Goal: Task Accomplishment & Management: Complete application form

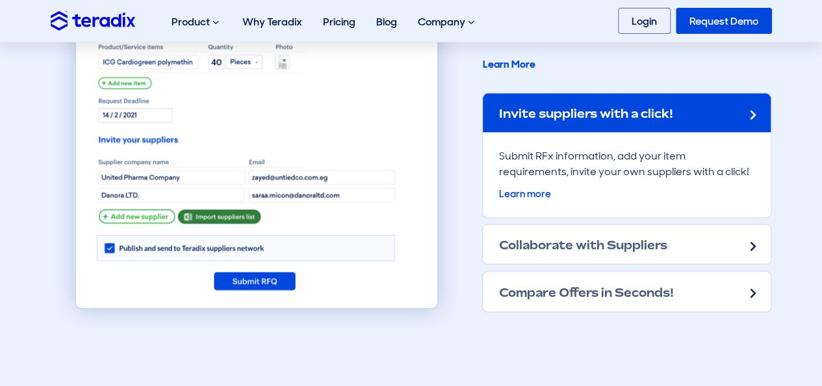
scroll to position [910, 0]
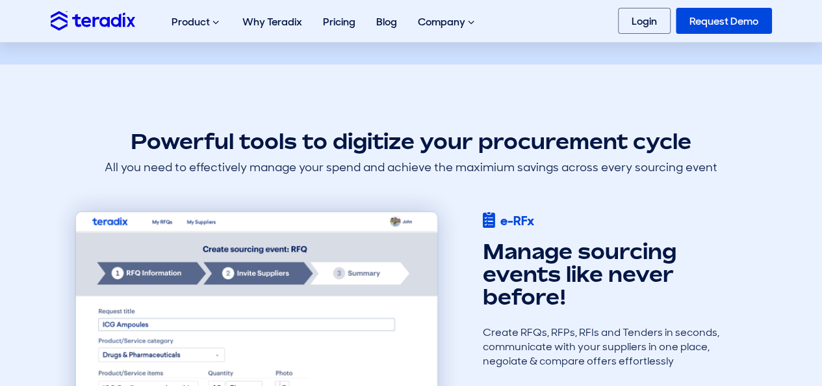
drag, startPoint x: 571, startPoint y: 297, endPoint x: 492, endPoint y: 251, distance: 91.2
click at [492, 251] on h2 "Manage sourcing events like never before!" at bounding box center [612, 274] width 260 height 69
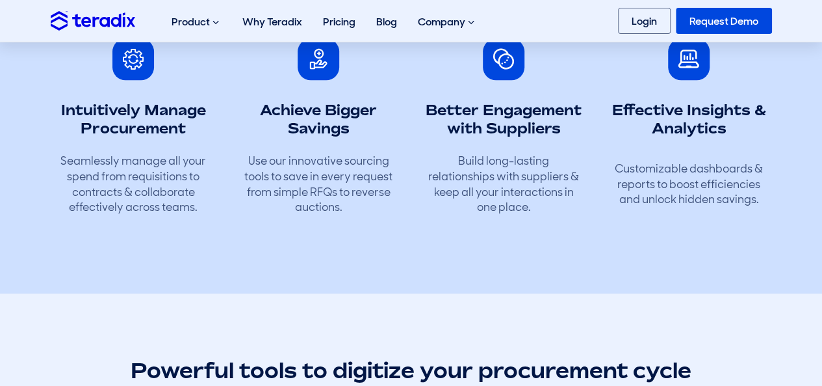
scroll to position [650, 0]
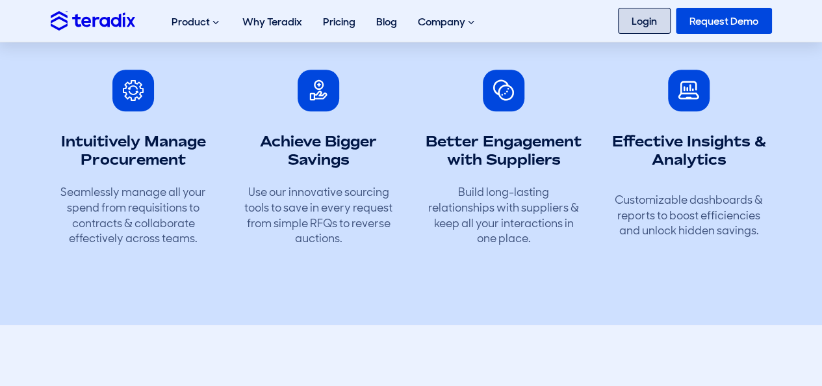
click at [640, 23] on link "Login" at bounding box center [644, 21] width 53 height 26
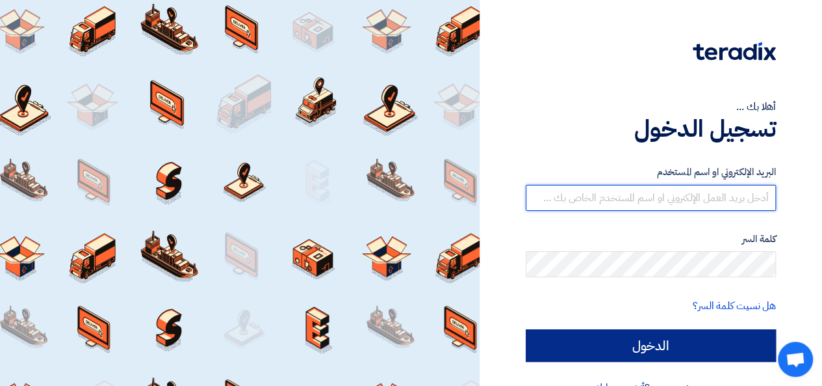
type input "[PERSON_NAME][EMAIL_ADDRESS][DOMAIN_NAME]"
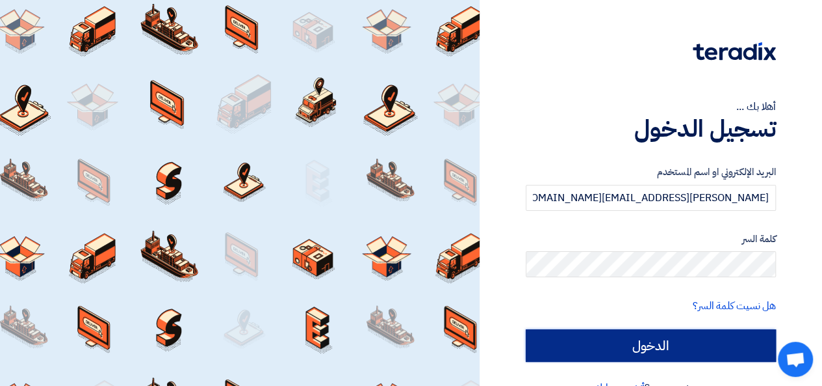
click at [709, 330] on input "الدخول" at bounding box center [651, 345] width 250 height 33
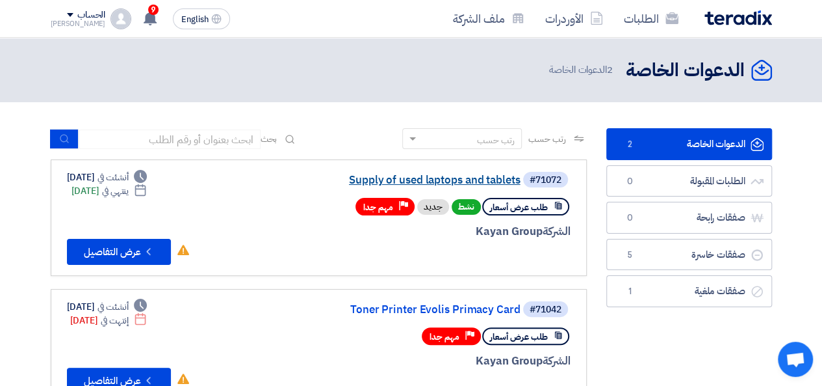
click at [369, 180] on link "Supply of used laptops and tablets" at bounding box center [391, 180] width 260 height 12
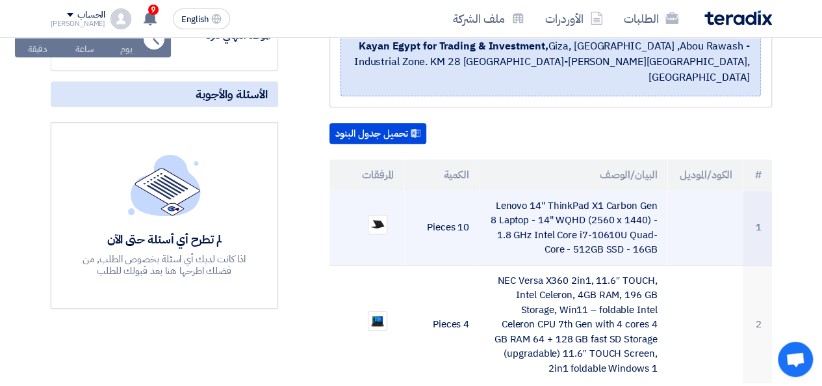
scroll to position [390, 0]
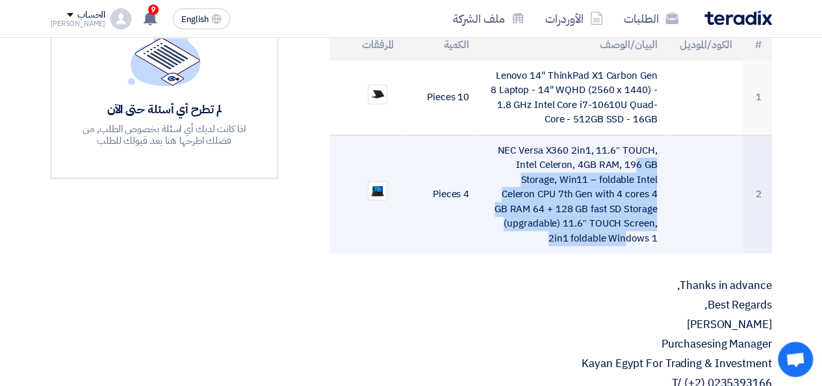
drag, startPoint x: 661, startPoint y: 220, endPoint x: 554, endPoint y: 148, distance: 129.1
click at [554, 148] on td "NEC Versa X360 2in1, 11.6″ TOUCH, Intel Celeron, 4GB RAM, 196 GB Storage, Win11…" at bounding box center [574, 194] width 188 height 118
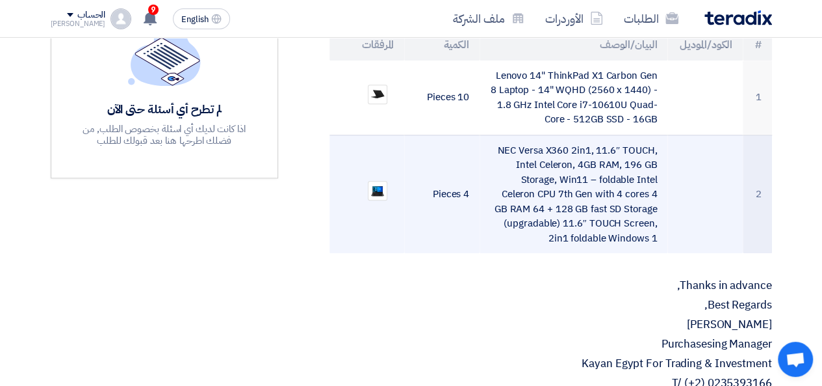
click at [534, 135] on td "NEC Versa X360 2in1, 11.6″ TOUCH, Intel Celeron, 4GB RAM, 196 GB Storage, Win11…" at bounding box center [574, 194] width 188 height 118
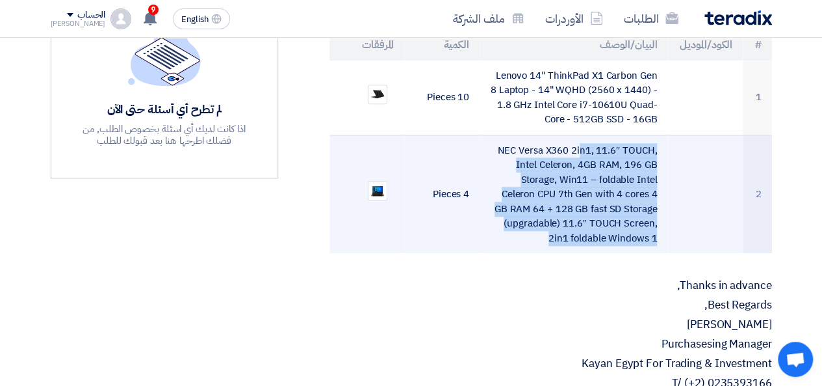
click at [534, 135] on td "NEC Versa X360 2in1, 11.6″ TOUCH, Intel Celeron, 4GB RAM, 196 GB Storage, Win11…" at bounding box center [574, 194] width 188 height 118
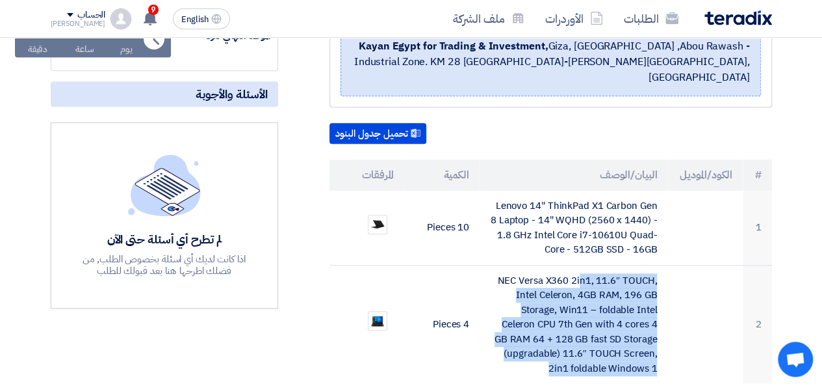
scroll to position [0, 0]
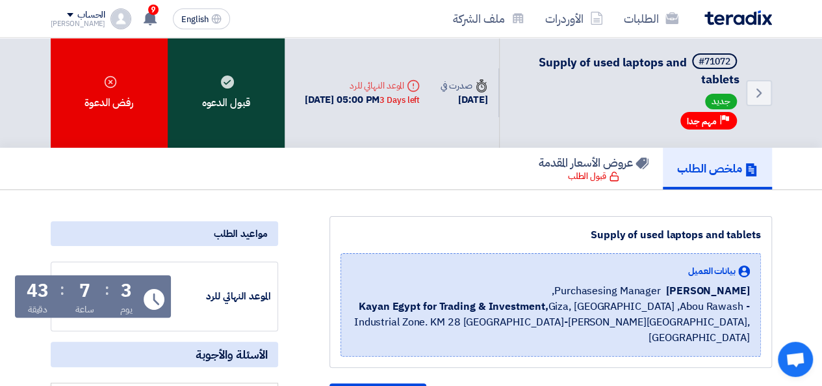
click at [250, 71] on div "قبول الدعوه" at bounding box center [226, 93] width 117 height 110
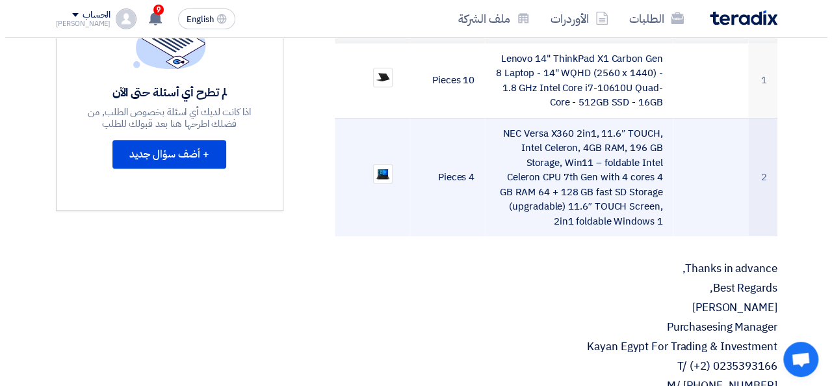
scroll to position [260, 0]
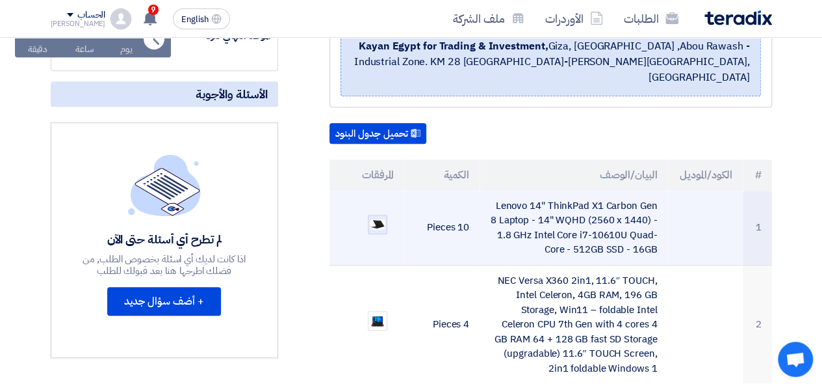
click at [376, 216] on div at bounding box center [378, 225] width 20 height 20
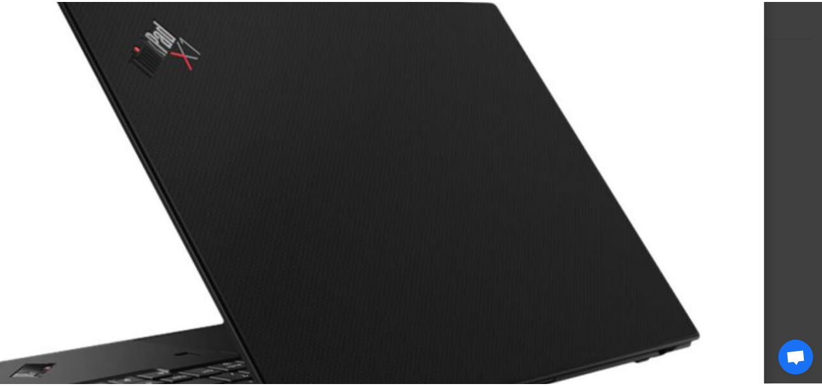
scroll to position [130, 0]
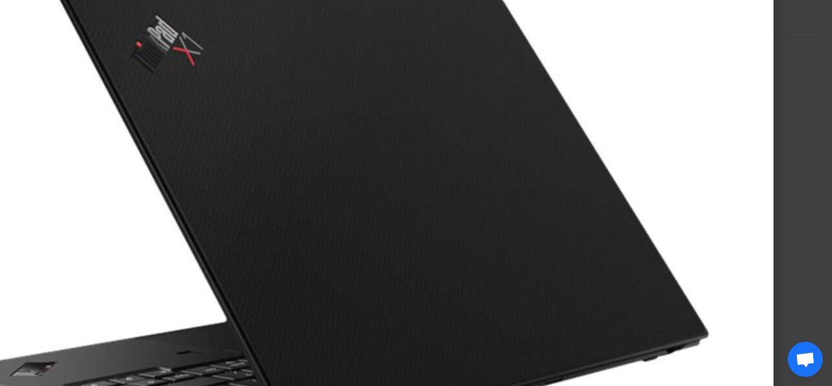
click at [748, 119] on img at bounding box center [318, 218] width 910 height 652
click at [802, 110] on modal-container at bounding box center [416, 193] width 832 height 386
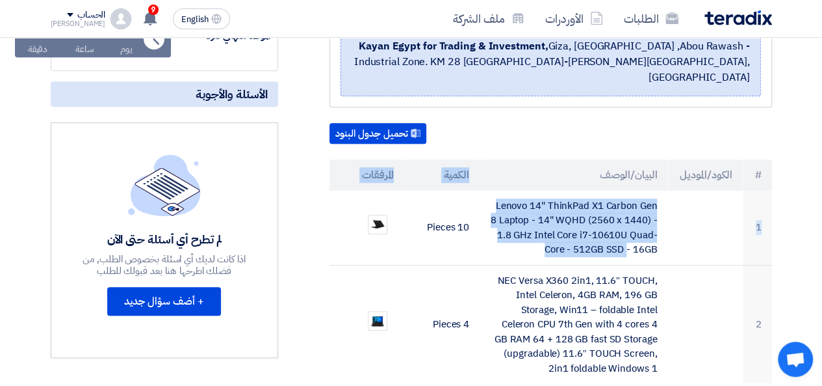
drag, startPoint x: 659, startPoint y: 232, endPoint x: 544, endPoint y: 172, distance: 130.0
click at [544, 172] on table "# الكود/الموديل البيان/الوصف الكمية المرفقات 1 Lenovo 14" ThinkPad X1 Carbon Ge…" at bounding box center [551, 271] width 443 height 224
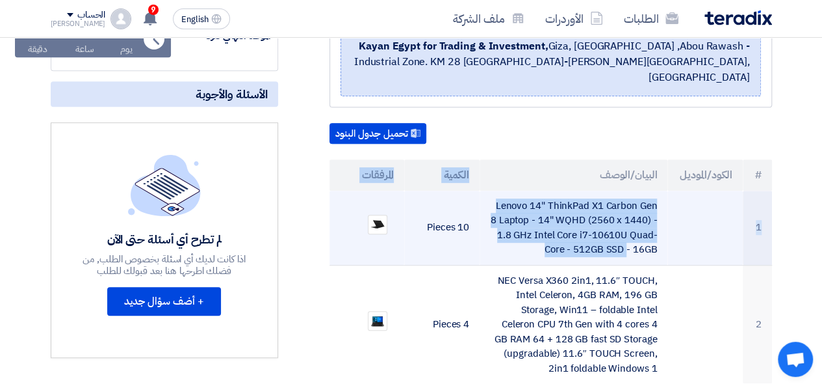
click at [535, 191] on td "Lenovo 14" ThinkPad X1 Carbon Gen 8 Laptop - 14" WQHD (2560 x 1440) - 1.8 GHz I…" at bounding box center [574, 228] width 188 height 75
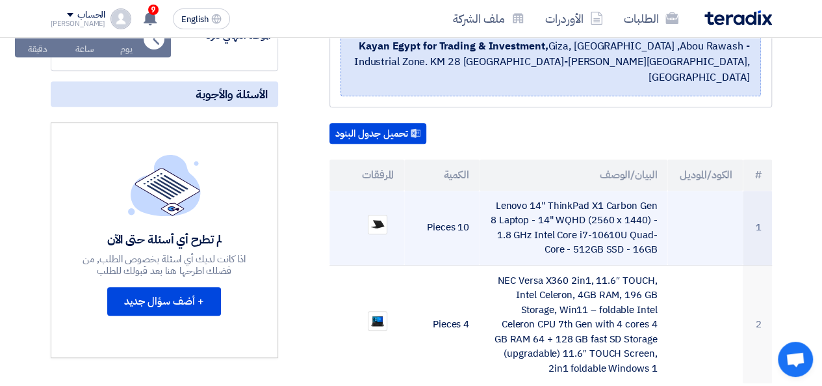
drag, startPoint x: 498, startPoint y: 188, endPoint x: 635, endPoint y: 231, distance: 143.1
click at [635, 231] on td "Lenovo 14" ThinkPad X1 Carbon Gen 8 Laptop - 14" WQHD (2560 x 1440) - 1.8 GHz I…" at bounding box center [574, 228] width 188 height 75
click at [627, 226] on td "Lenovo 14" ThinkPad X1 Carbon Gen 8 Laptop - 14" WQHD (2560 x 1440) - 1.8 GHz I…" at bounding box center [574, 228] width 188 height 75
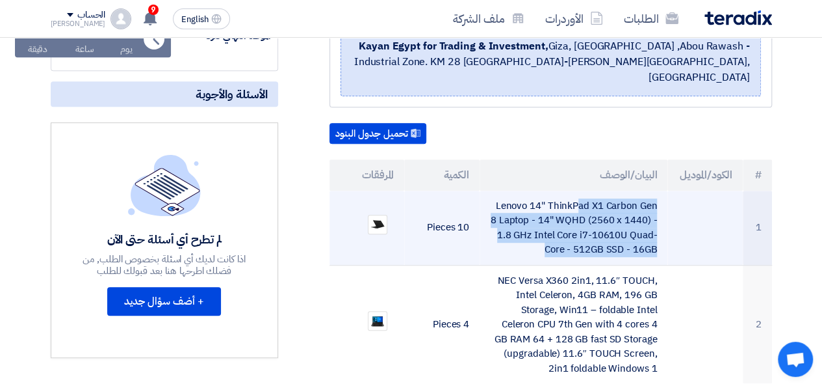
click at [627, 226] on td "Lenovo 14" ThinkPad X1 Carbon Gen 8 Laptop - 14" WQHD (2560 x 1440) - 1.8 GHz I…" at bounding box center [574, 228] width 188 height 75
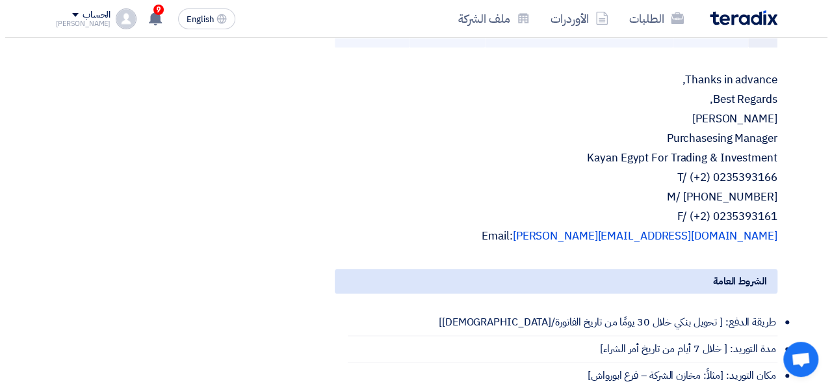
scroll to position [489, 0]
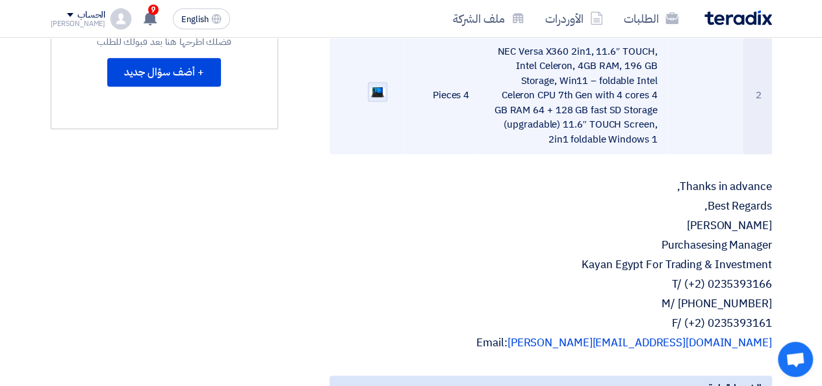
click at [376, 85] on img at bounding box center [378, 92] width 18 height 14
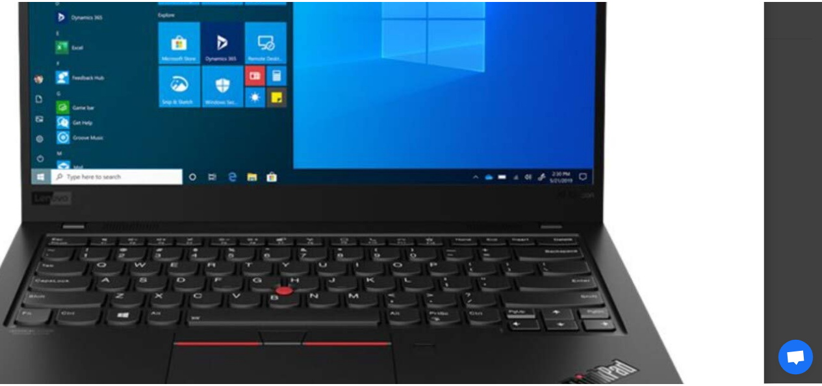
scroll to position [309, 0]
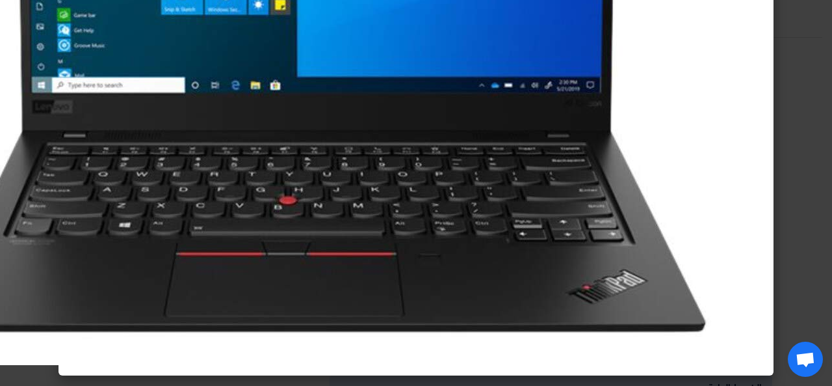
click at [789, 159] on modal-container at bounding box center [416, 193] width 832 height 386
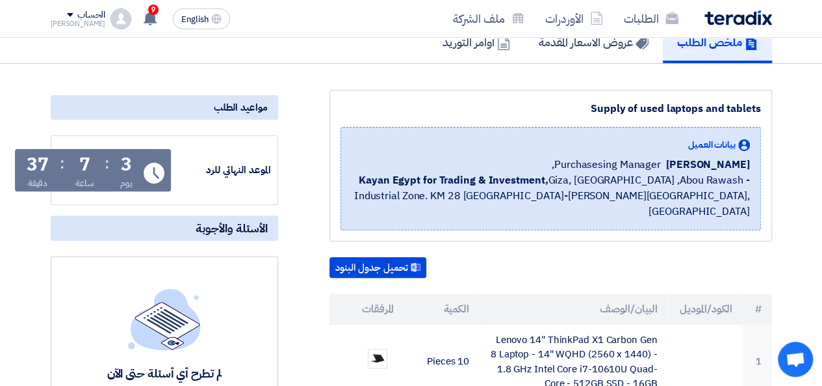
scroll to position [0, 0]
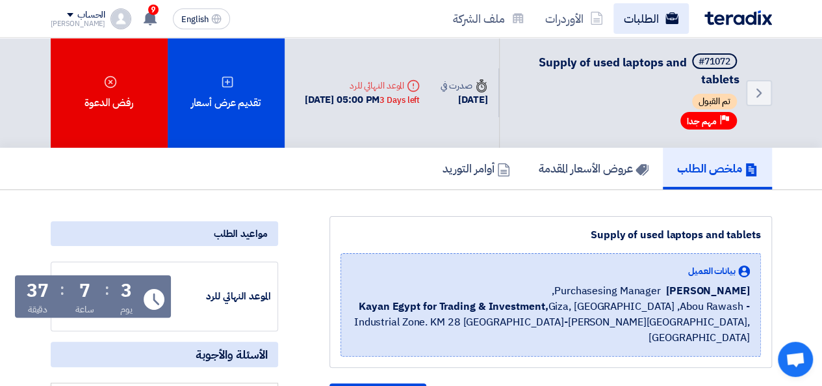
click at [651, 16] on link "الطلبات" at bounding box center [651, 18] width 75 height 31
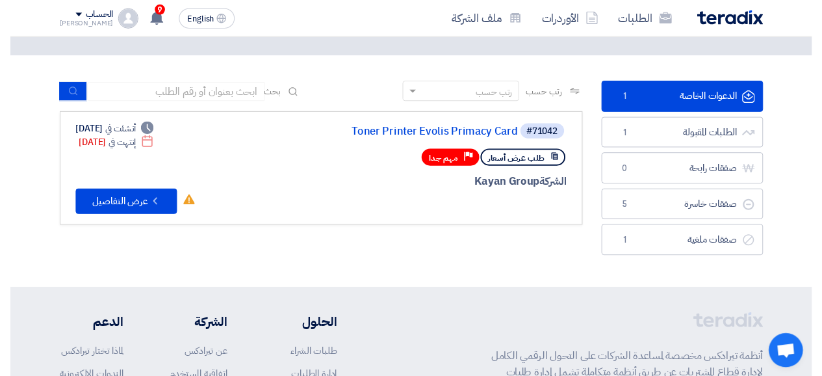
scroll to position [65, 0]
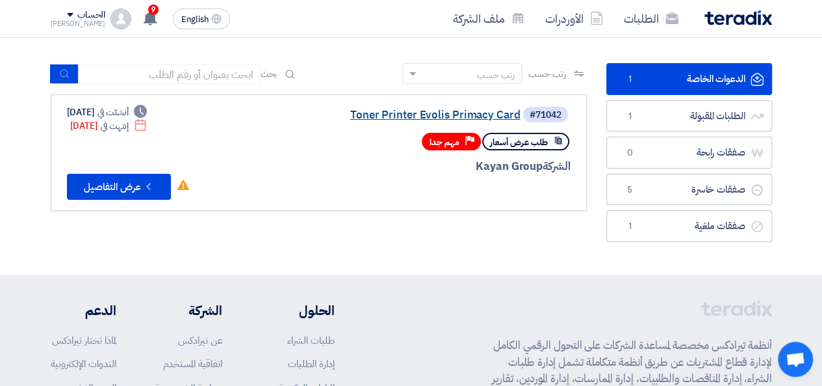
click at [463, 112] on link "Toner Printer Evolis Primacy Card" at bounding box center [391, 115] width 260 height 12
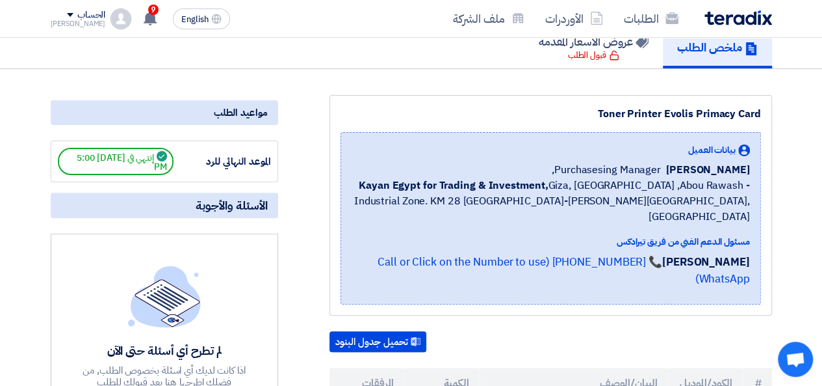
scroll to position [260, 0]
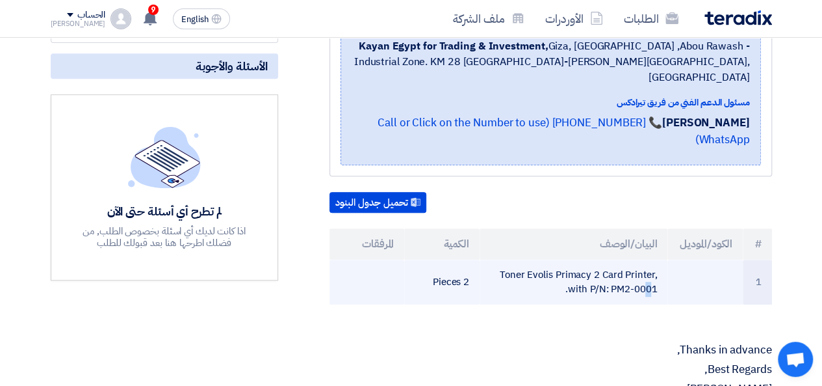
drag, startPoint x: 658, startPoint y: 257, endPoint x: 501, endPoint y: 237, distance: 158.5
click at [501, 259] on td "Toner Evolis Primacy 2 Card Printer, with P/N: PM2-0001." at bounding box center [574, 281] width 188 height 45
click at [503, 259] on td "Toner Evolis Primacy 2 Card Printer, with P/N: PM2-0001." at bounding box center [574, 281] width 188 height 45
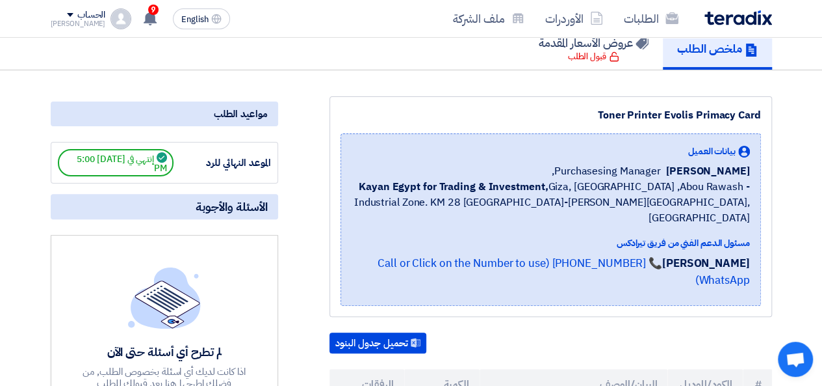
scroll to position [0, 0]
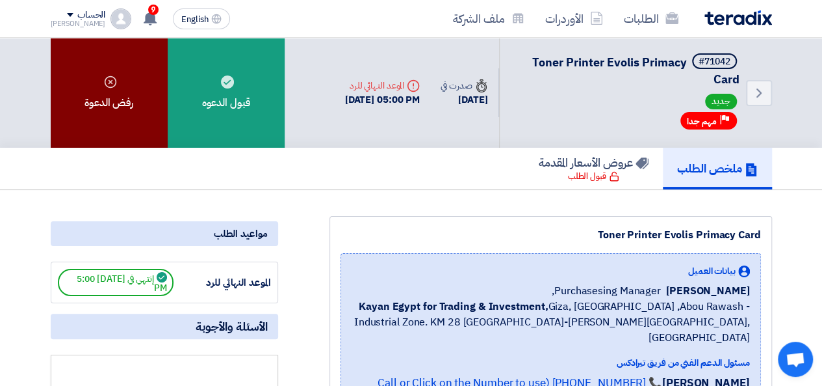
click at [129, 112] on div "رفض الدعوة" at bounding box center [109, 93] width 117 height 110
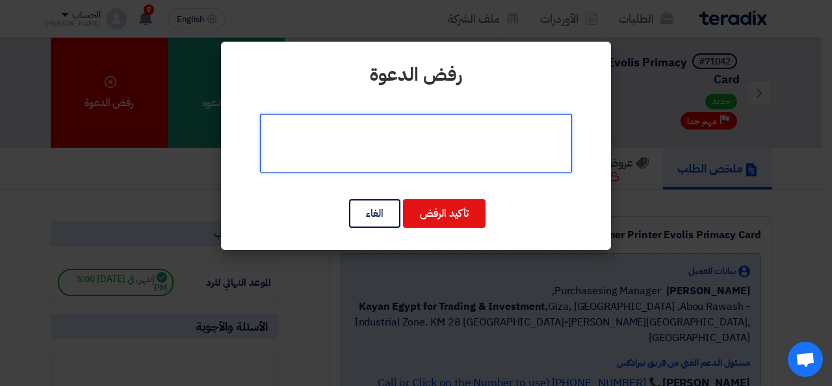
click at [453, 159] on textarea at bounding box center [416, 143] width 312 height 59
click at [430, 132] on textarea at bounding box center [416, 143] width 312 height 59
drag, startPoint x: 430, startPoint y: 132, endPoint x: 414, endPoint y: 127, distance: 16.9
click at [414, 127] on textarea at bounding box center [416, 143] width 312 height 59
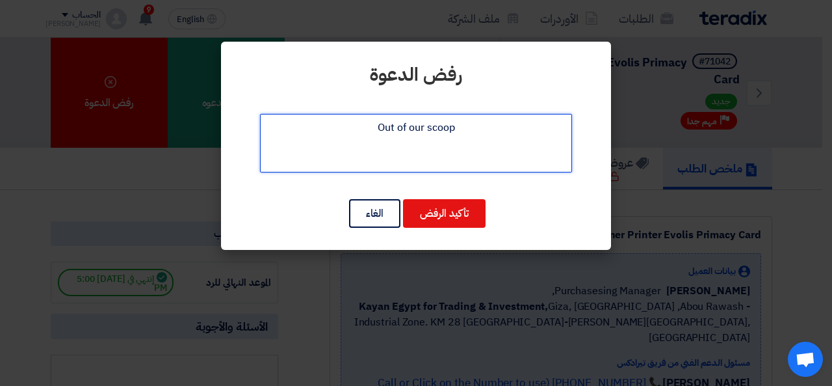
click at [414, 127] on textarea at bounding box center [416, 143] width 312 height 59
click at [417, 123] on textarea at bounding box center [416, 143] width 312 height 59
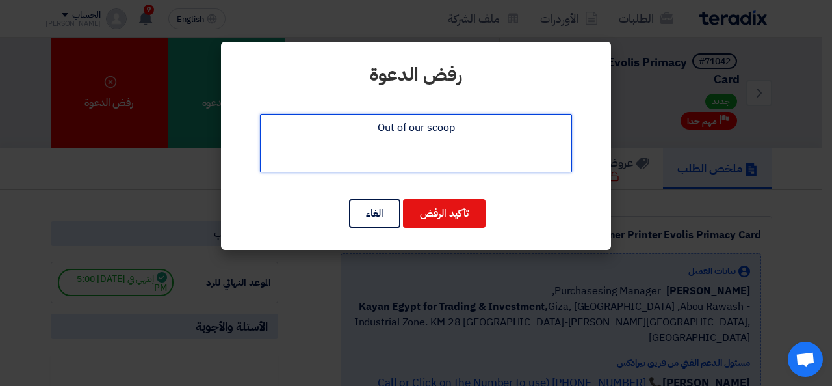
click at [417, 123] on textarea at bounding box center [416, 143] width 312 height 59
click at [446, 124] on textarea at bounding box center [416, 143] width 312 height 59
click at [419, 131] on textarea at bounding box center [416, 143] width 312 height 59
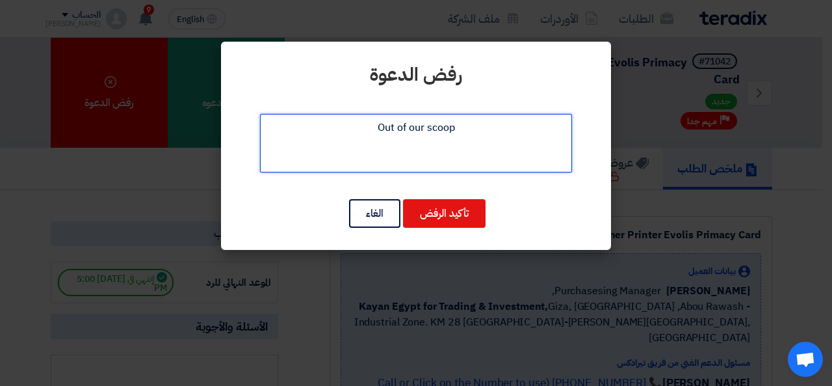
paste textarea "pe"
type textarea "Out of our scope"
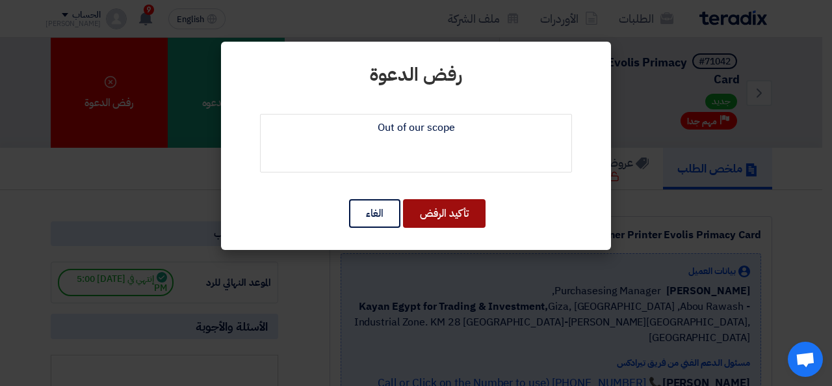
click at [434, 215] on button "تأكيد الرفض" at bounding box center [444, 213] width 83 height 29
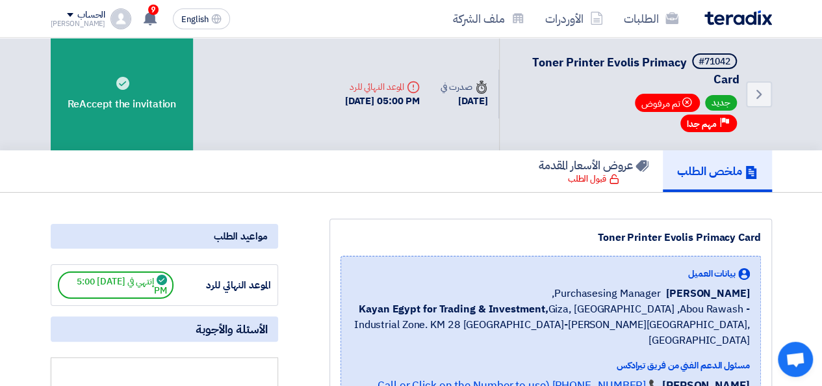
click at [722, 19] on img at bounding box center [739, 17] width 68 height 15
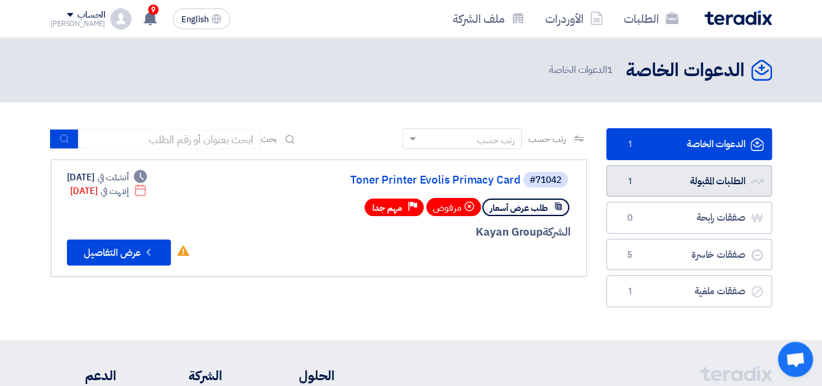
click at [639, 180] on link "الطلبات المقبولة الطلبات المقبولة 1" at bounding box center [690, 181] width 166 height 32
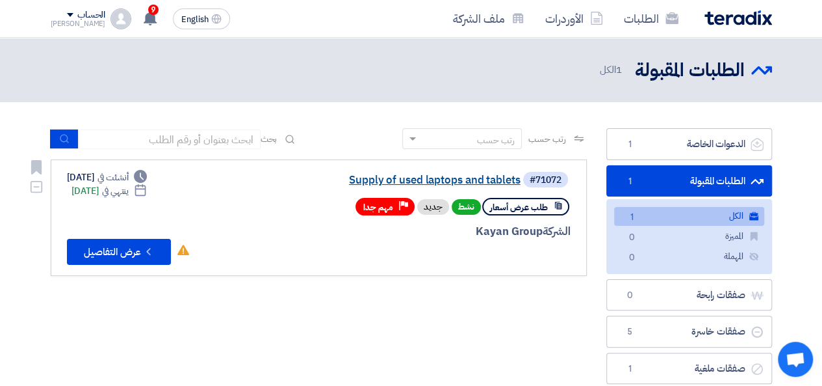
click at [481, 174] on link "Supply of used laptops and tablets" at bounding box center [391, 180] width 260 height 12
